Goal: Task Accomplishment & Management: Use online tool/utility

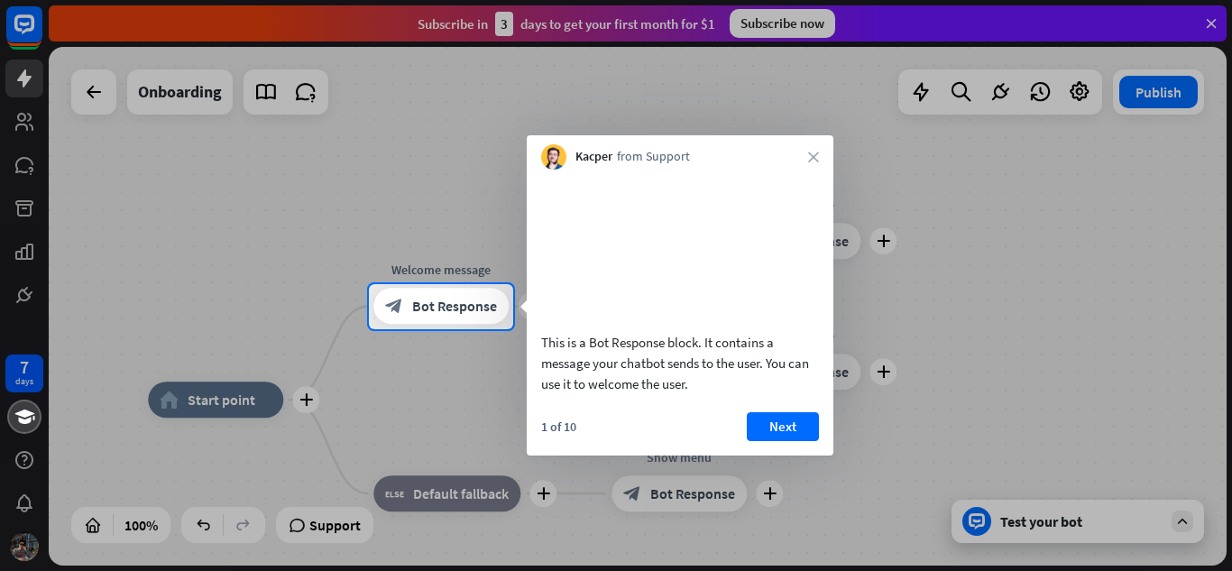
click at [816, 142] on div "Kacper from Support close" at bounding box center [680, 152] width 307 height 34
click at [808, 154] on icon "close" at bounding box center [813, 157] width 11 height 11
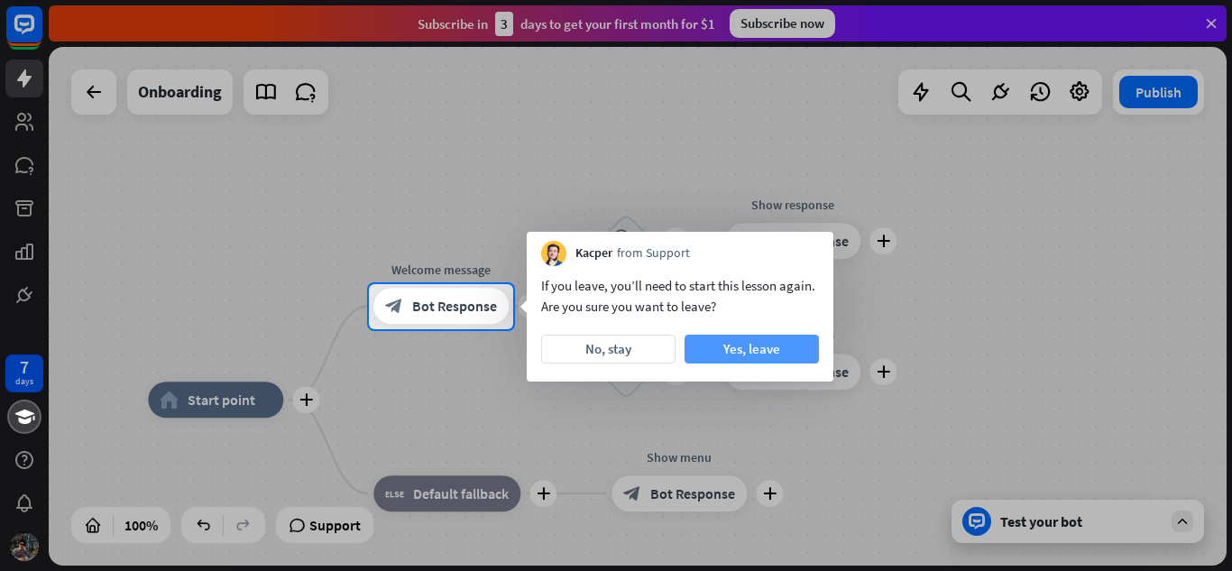
click at [724, 348] on button "Yes, leave" at bounding box center [752, 349] width 134 height 29
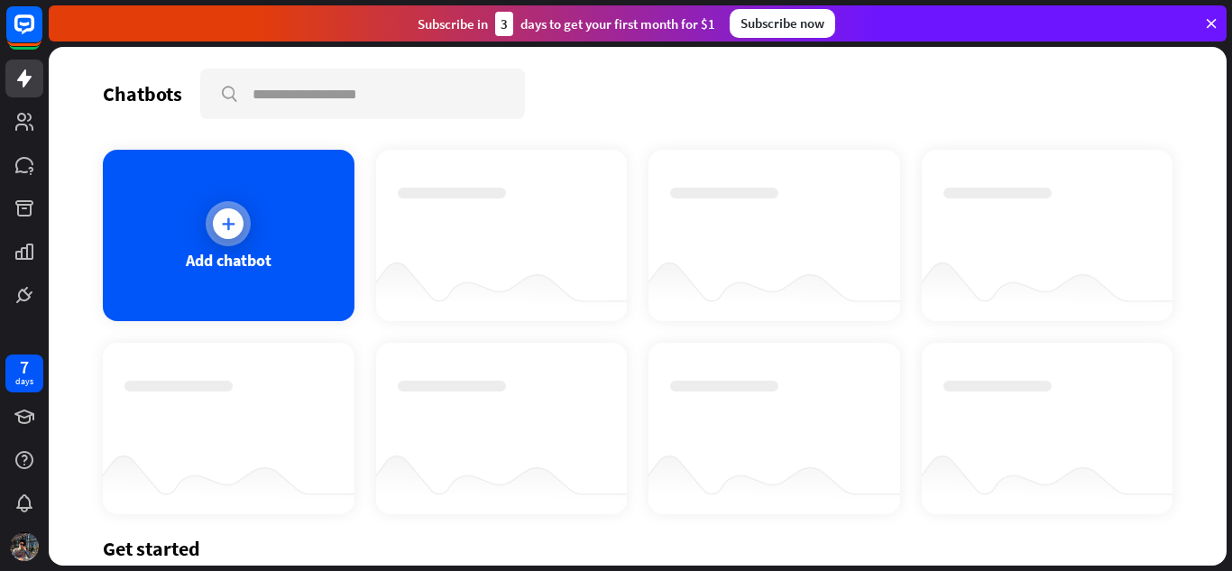
click at [216, 207] on div at bounding box center [228, 223] width 45 height 45
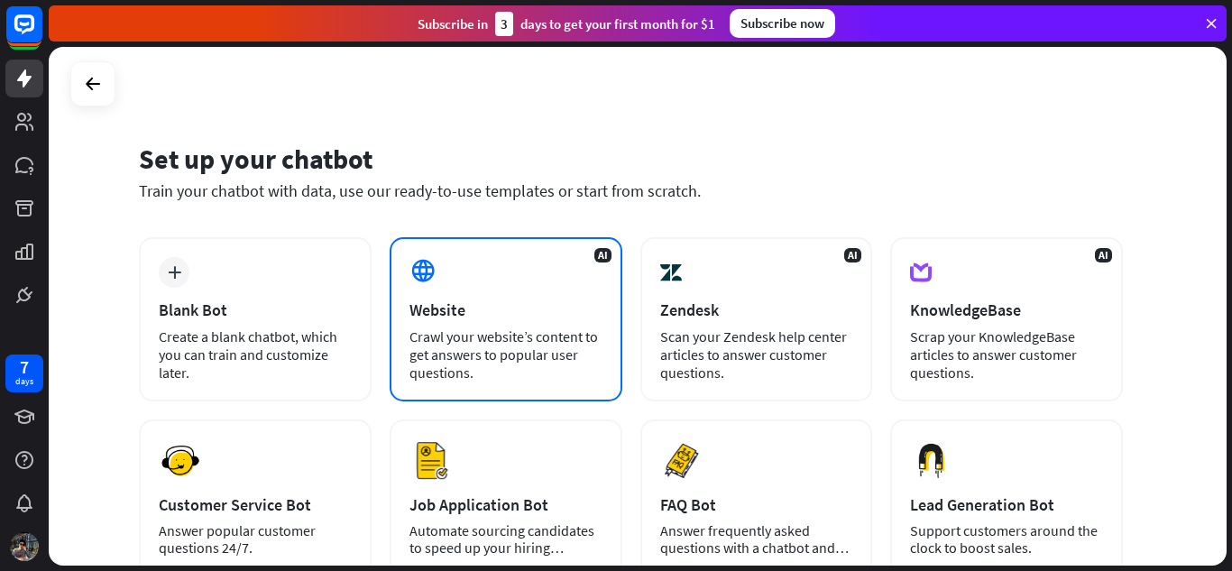
click at [429, 298] on div "AI Website Crawl your website’s content to get answers to popular user question…" at bounding box center [506, 319] width 233 height 164
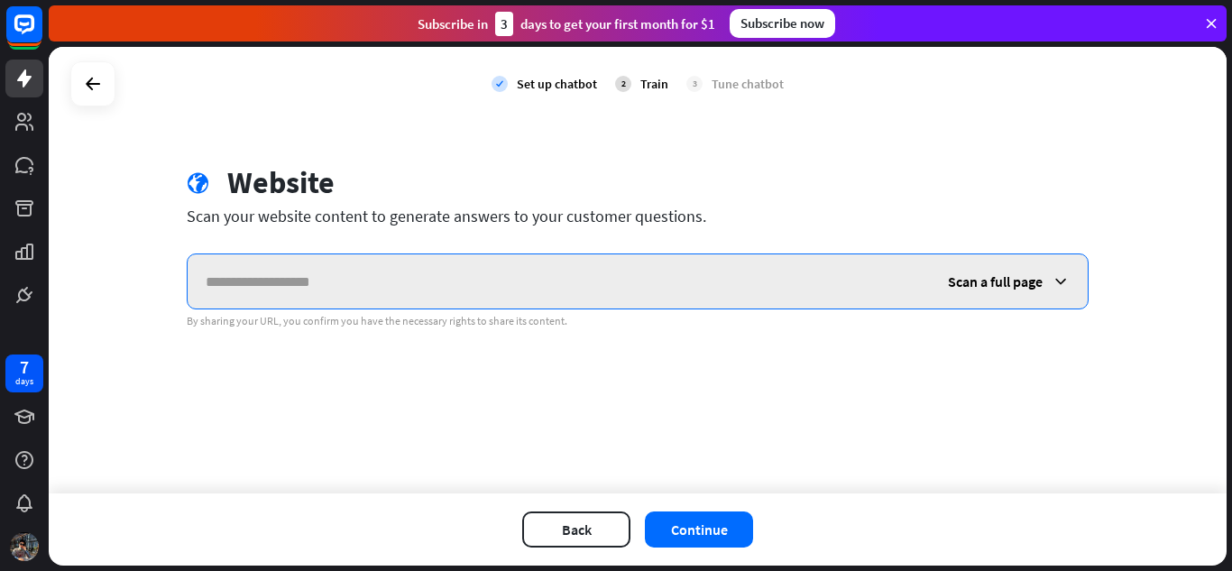
paste input "**********"
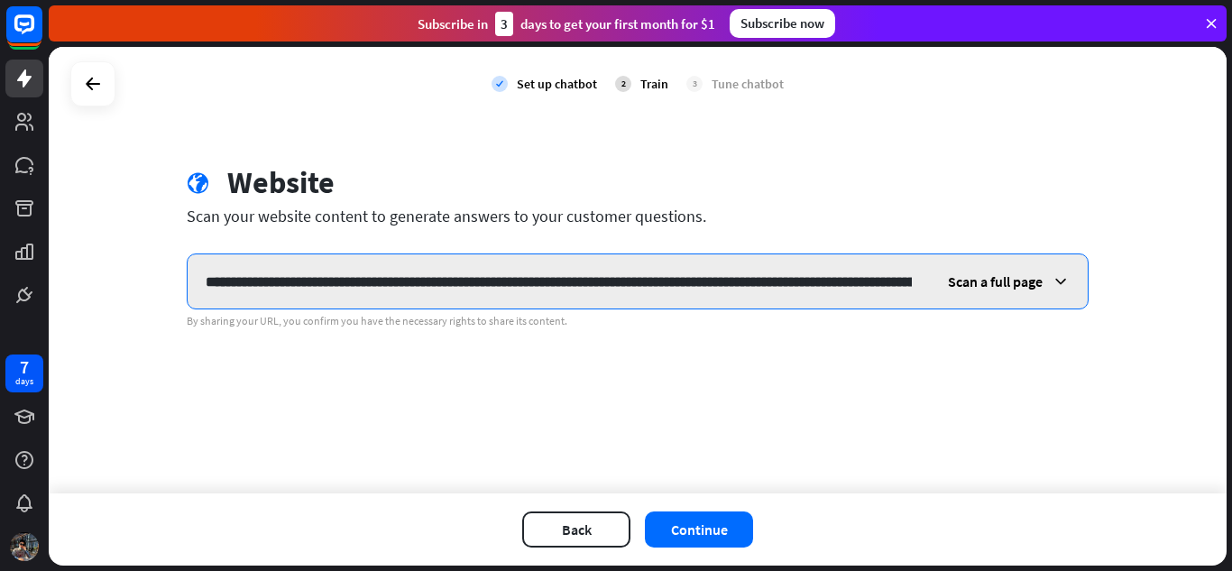
scroll to position [0, 21320]
type input "**********"
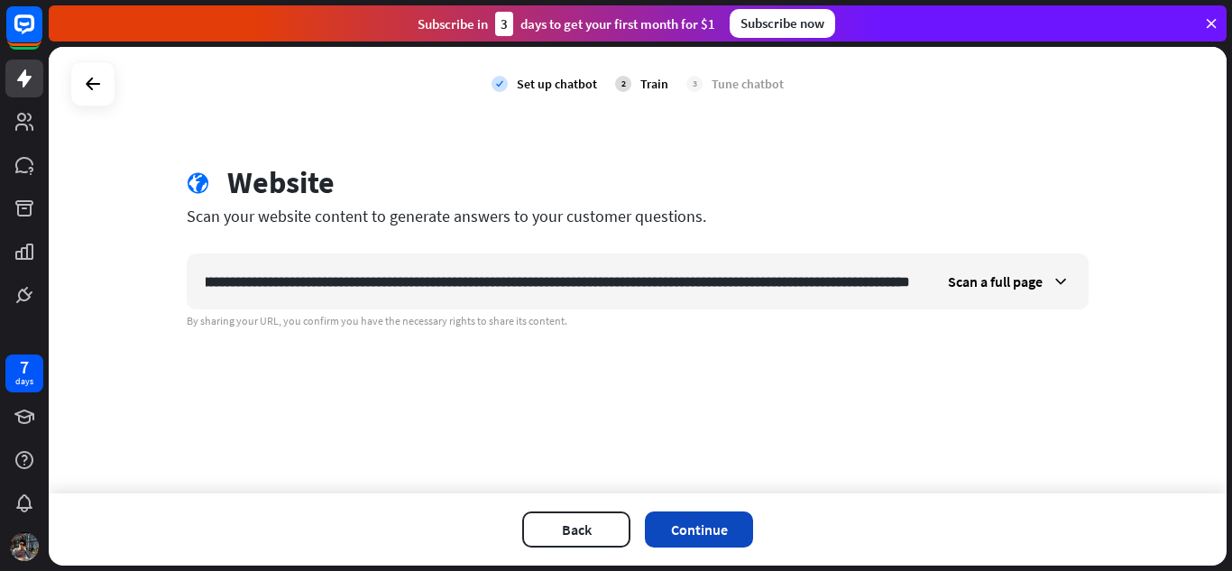
scroll to position [0, 0]
click at [689, 538] on button "Continue" at bounding box center [699, 530] width 108 height 36
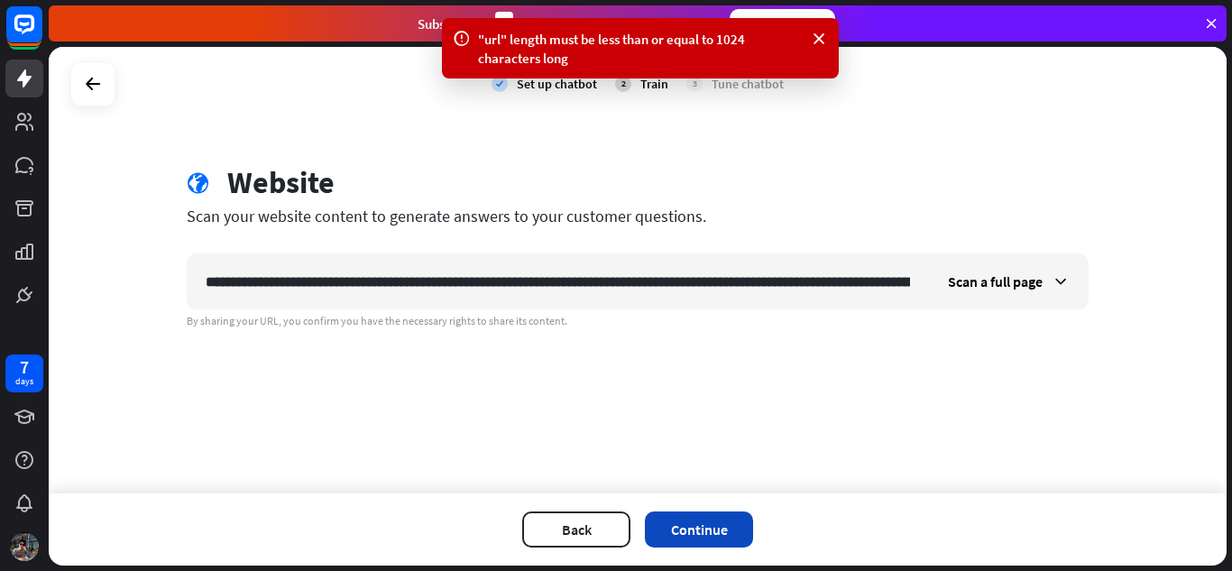
click at [689, 538] on button "Continue" at bounding box center [699, 530] width 108 height 36
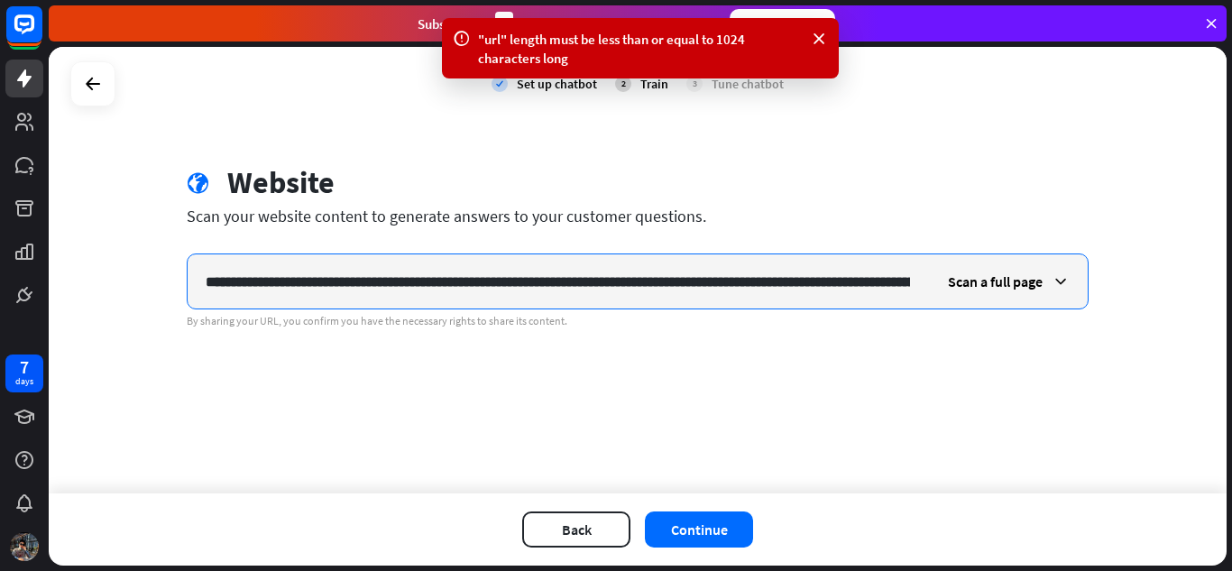
drag, startPoint x: 902, startPoint y: 283, endPoint x: 551, endPoint y: 321, distance: 353.0
click at [551, 321] on div "Scan a full page By sharing your URL, you confirm you have the necessary rights…" at bounding box center [638, 290] width 902 height 75
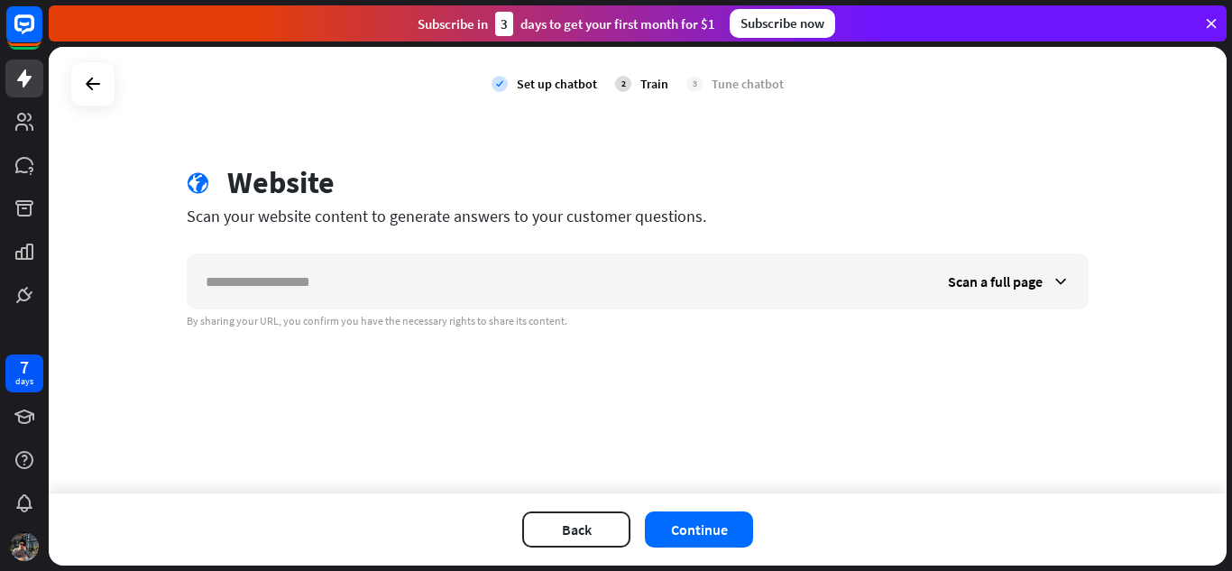
click at [367, 76] on div "check Set up chatbot 2 Train 3 Tune chatbot" at bounding box center [638, 84] width 1178 height 74
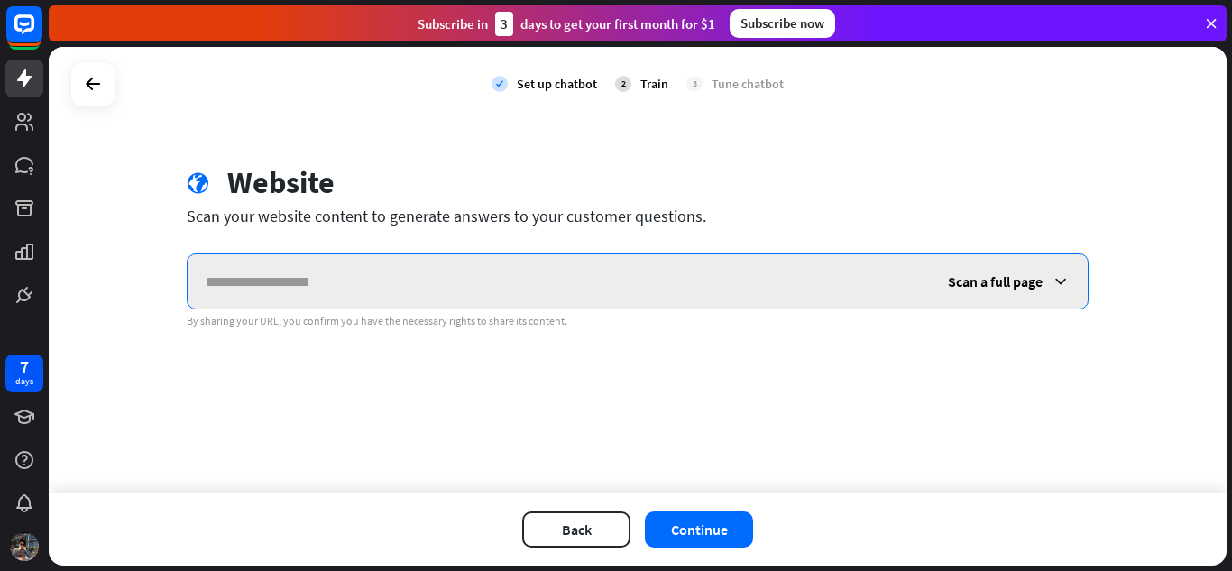
click at [284, 264] on input "text" at bounding box center [558, 281] width 741 height 54
paste input "**********"
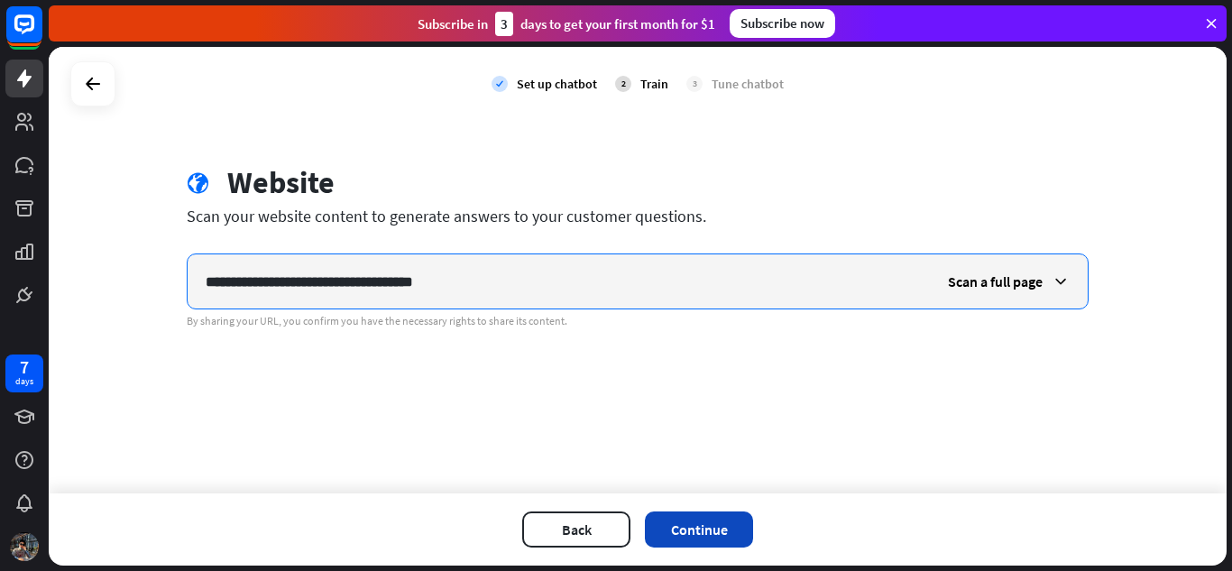
type input "**********"
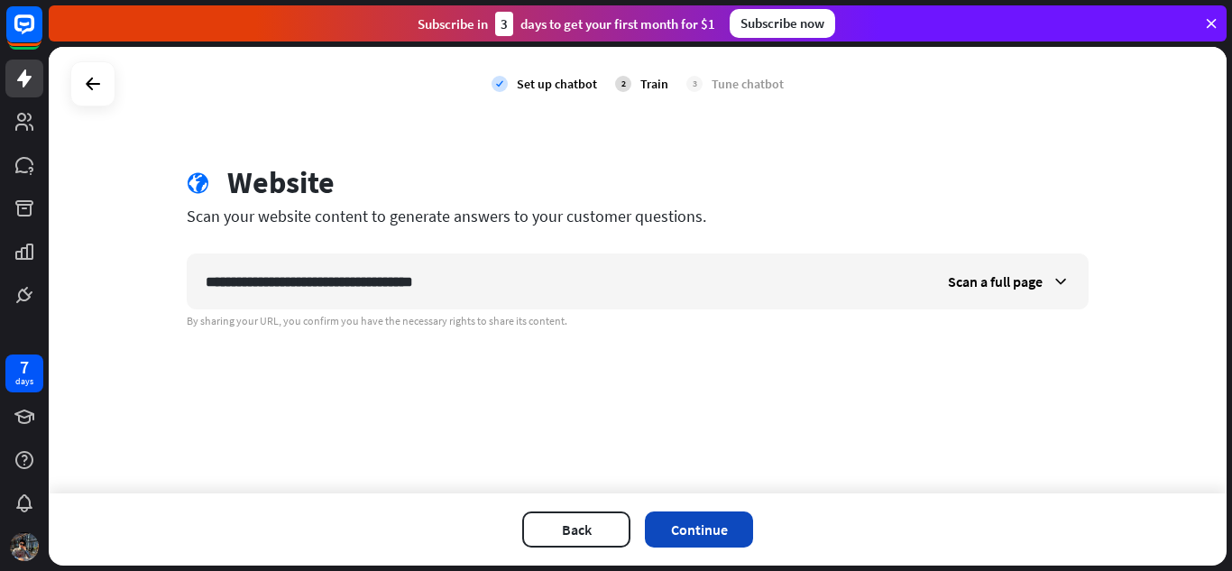
click at [709, 520] on button "Continue" at bounding box center [699, 530] width 108 height 36
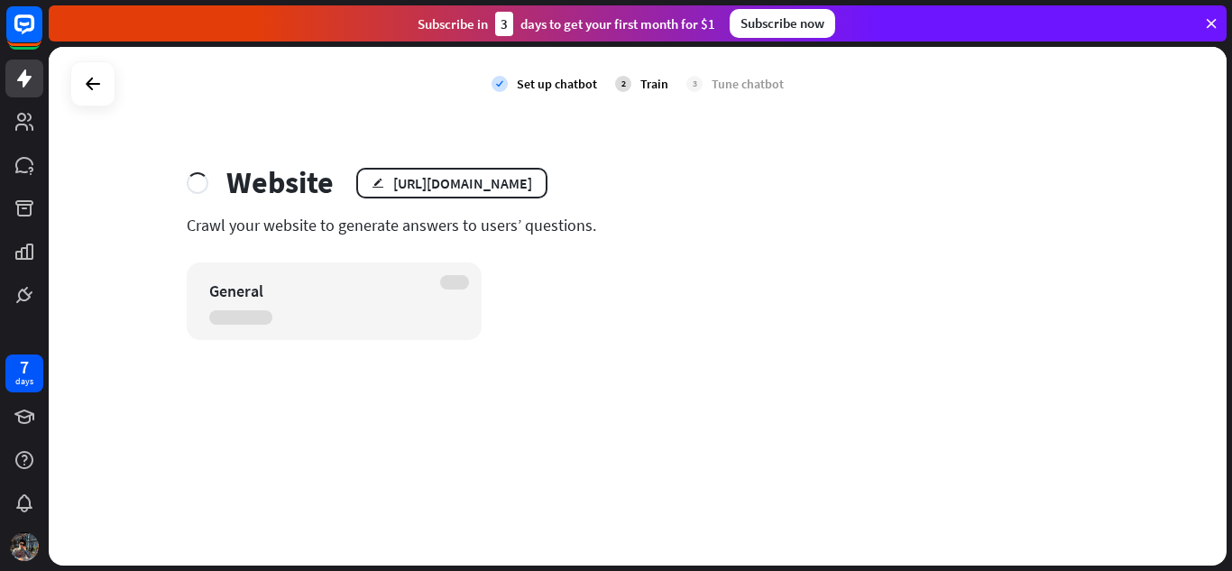
click at [490, 450] on div "check Set up chatbot 2 Train 3 Tune chatbot Website edit [URL][DOMAIN_NAME] Cra…" at bounding box center [638, 306] width 1178 height 519
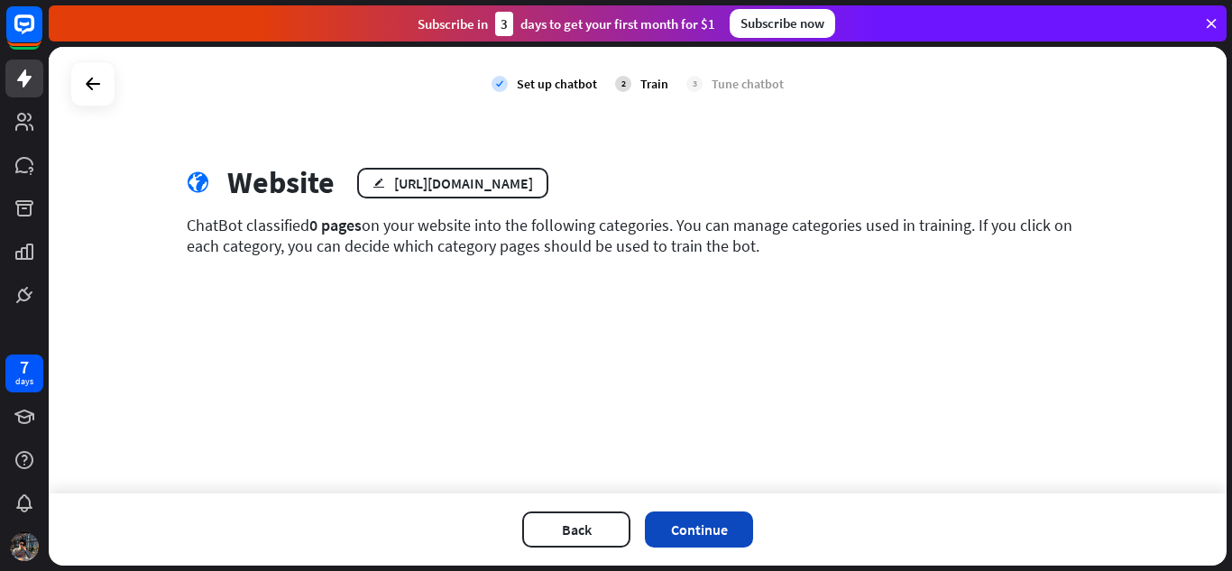
click at [684, 530] on button "Continue" at bounding box center [699, 530] width 108 height 36
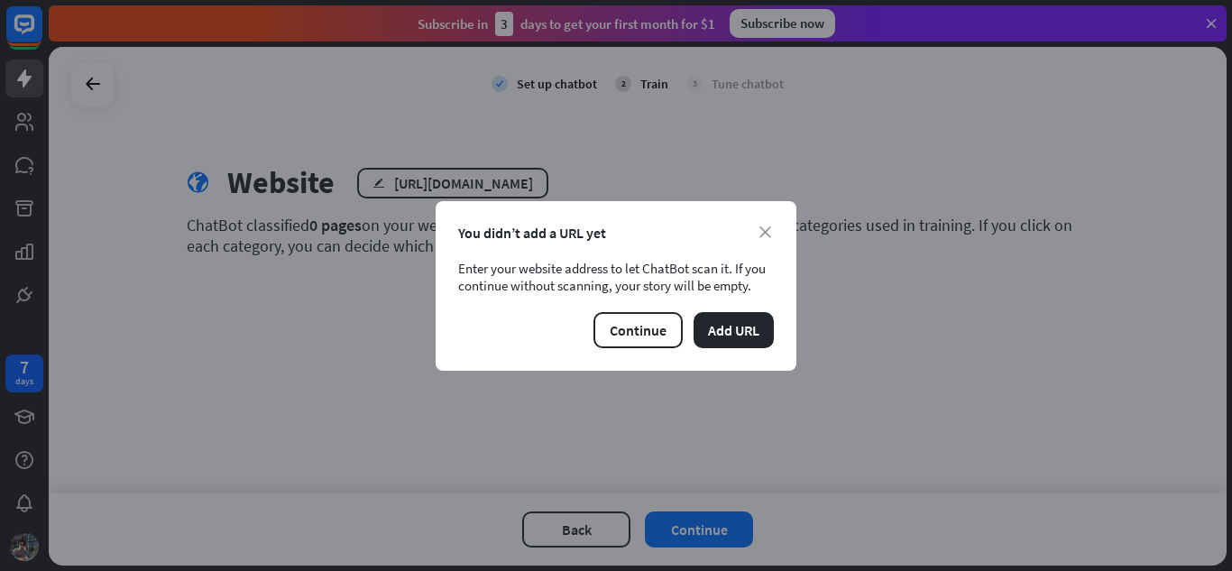
click at [775, 224] on div "close You didn’t add a URL yet Enter your website address to let ChatBot scan i…" at bounding box center [616, 286] width 361 height 170
click at [764, 227] on icon "close" at bounding box center [766, 232] width 12 height 12
